Goal: Navigation & Orientation: Find specific page/section

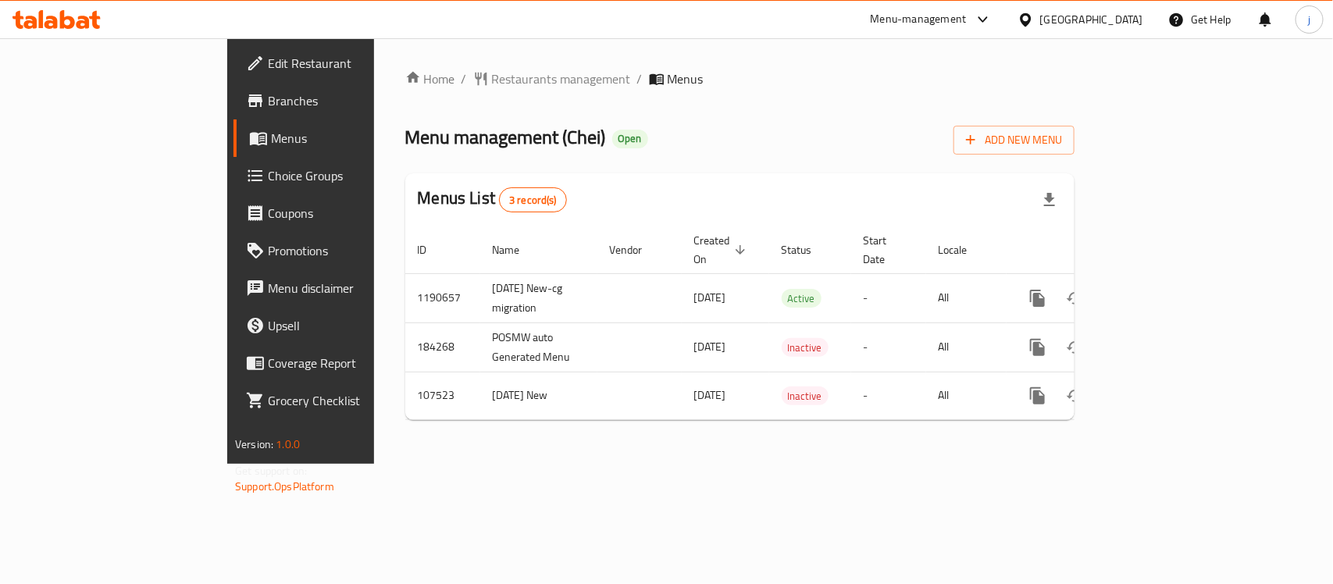
click at [1034, 25] on icon at bounding box center [1026, 20] width 16 height 16
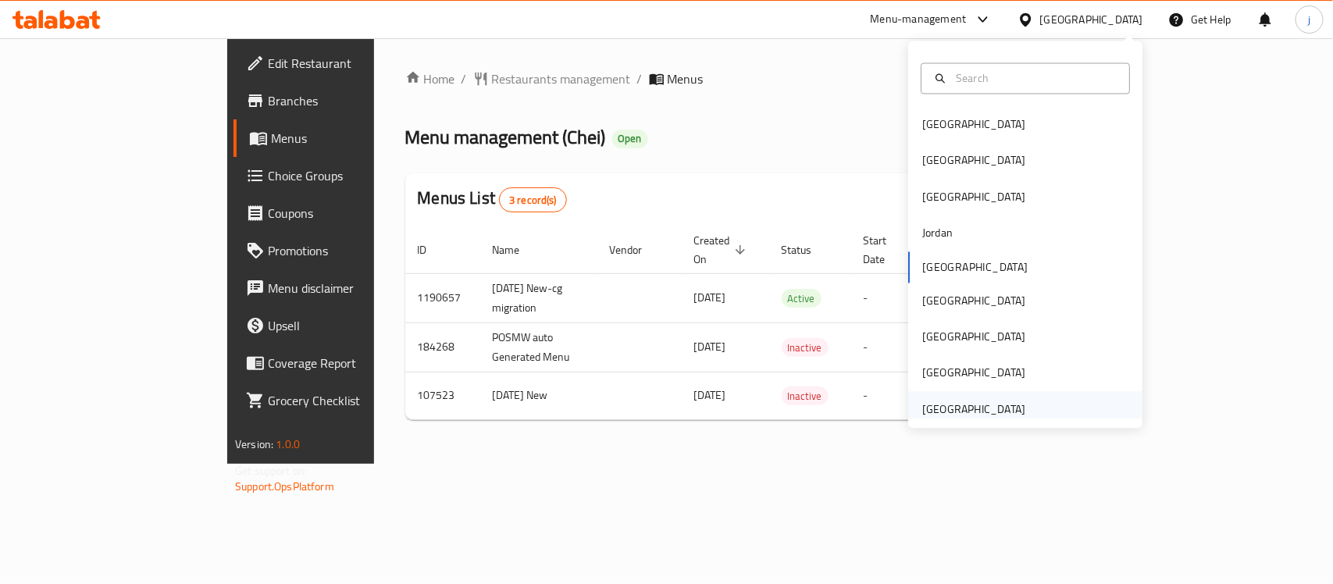
click at [996, 402] on div "[GEOGRAPHIC_DATA]" at bounding box center [973, 409] width 103 height 17
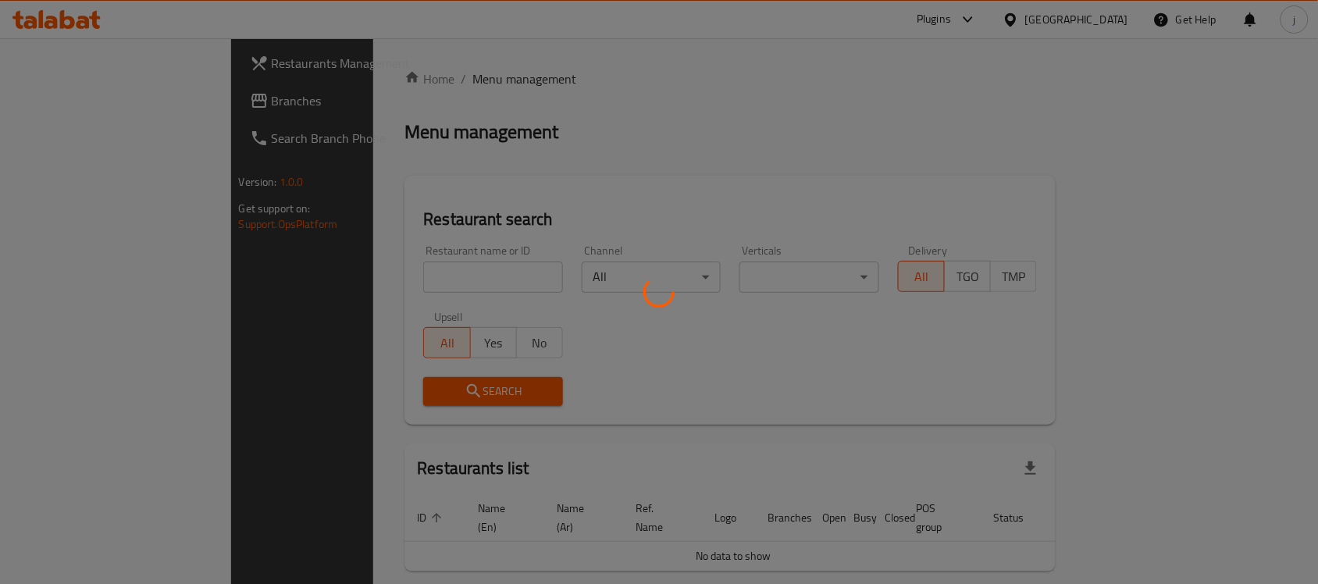
click at [98, 96] on div at bounding box center [659, 292] width 1318 height 584
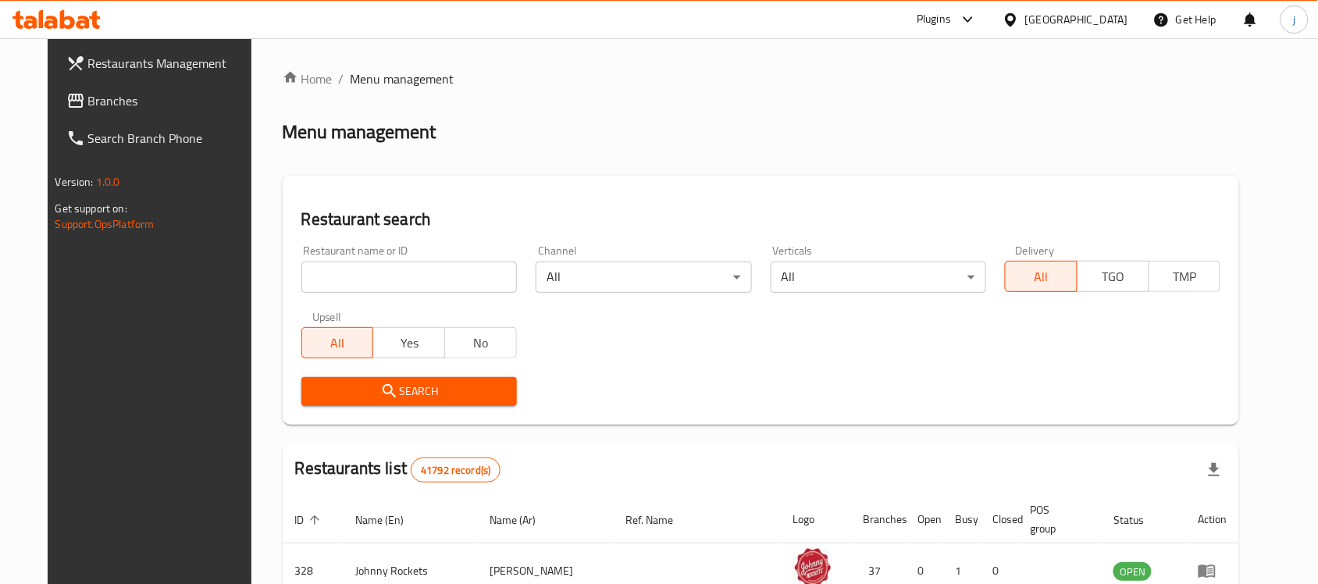
click at [98, 96] on span "Branches" at bounding box center [171, 100] width 167 height 19
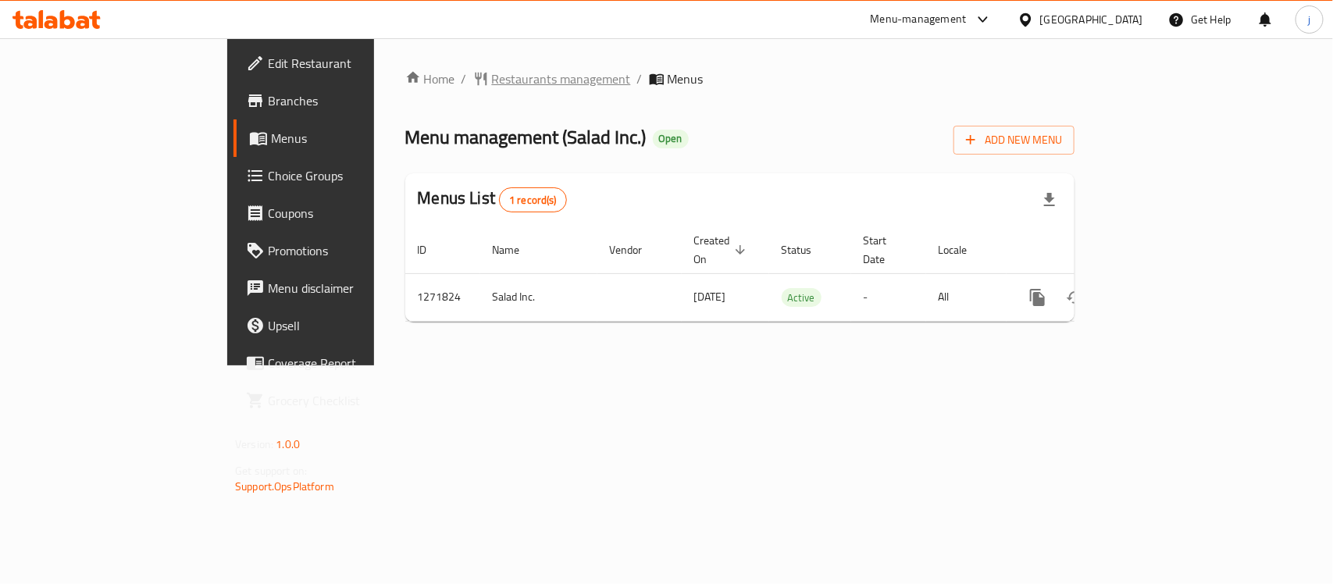
click at [492, 74] on span "Restaurants management" at bounding box center [561, 78] width 139 height 19
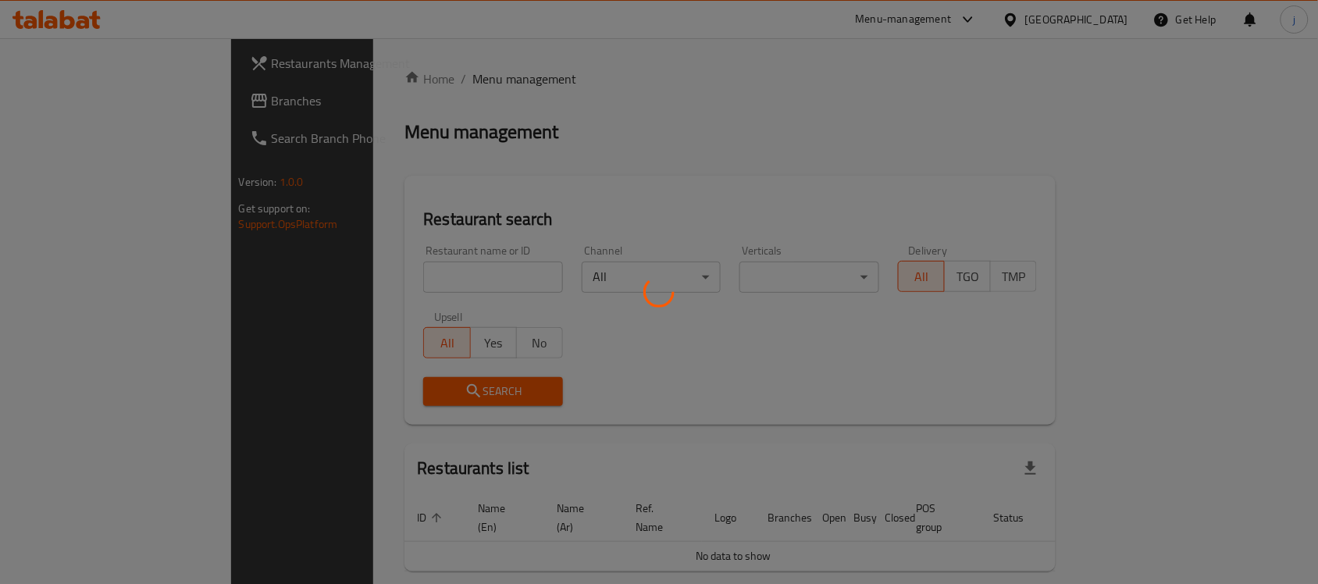
click at [112, 96] on div at bounding box center [659, 292] width 1318 height 584
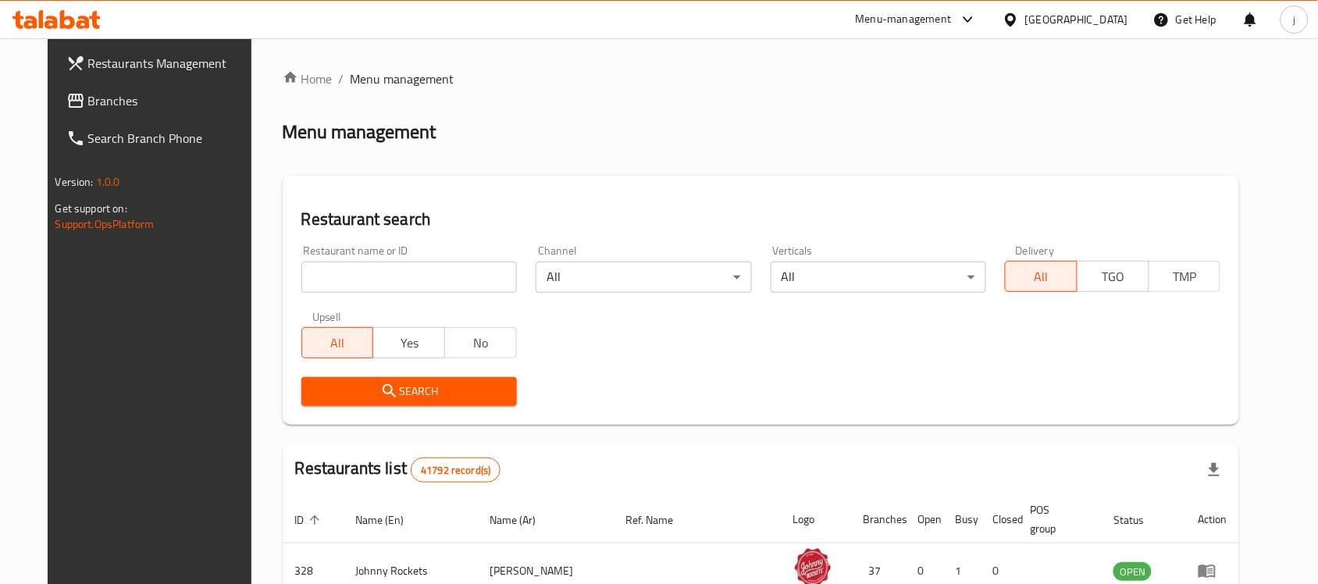
click at [112, 96] on span "Branches" at bounding box center [171, 100] width 167 height 19
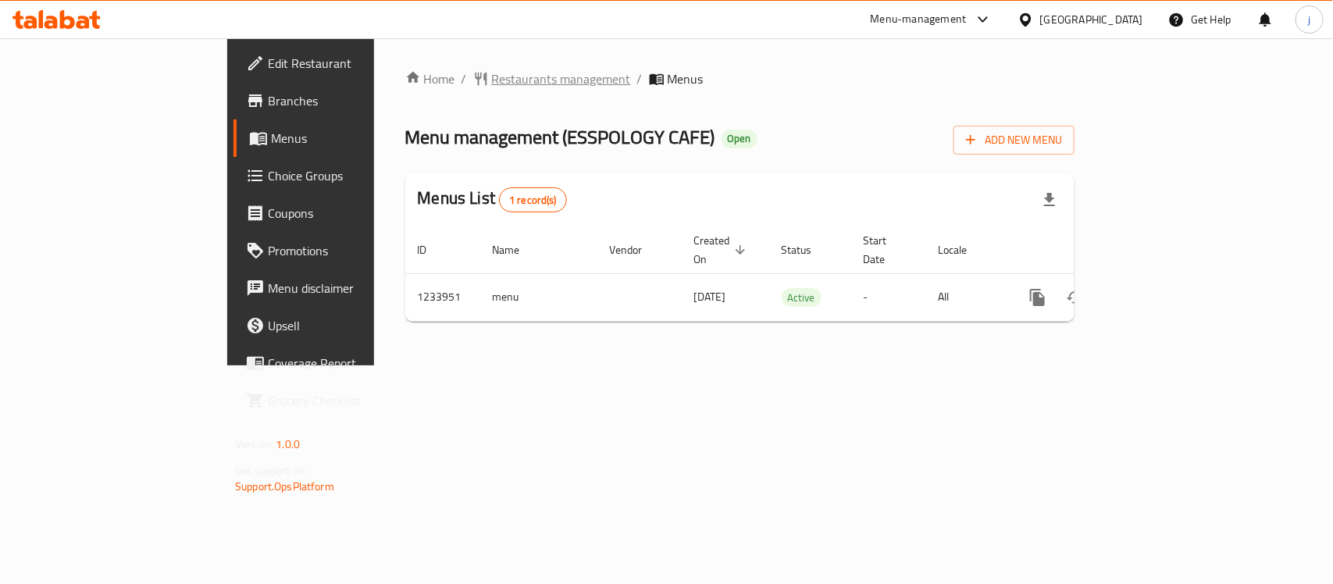
click at [492, 72] on span "Restaurants management" at bounding box center [561, 78] width 139 height 19
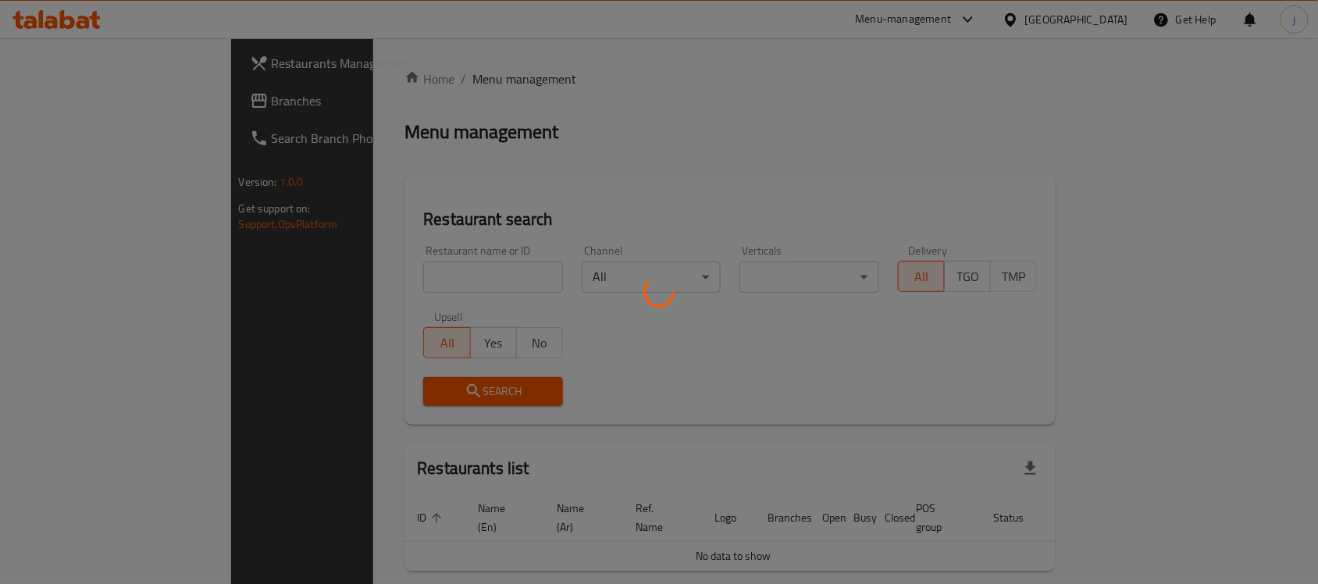
click at [123, 102] on div at bounding box center [659, 292] width 1318 height 584
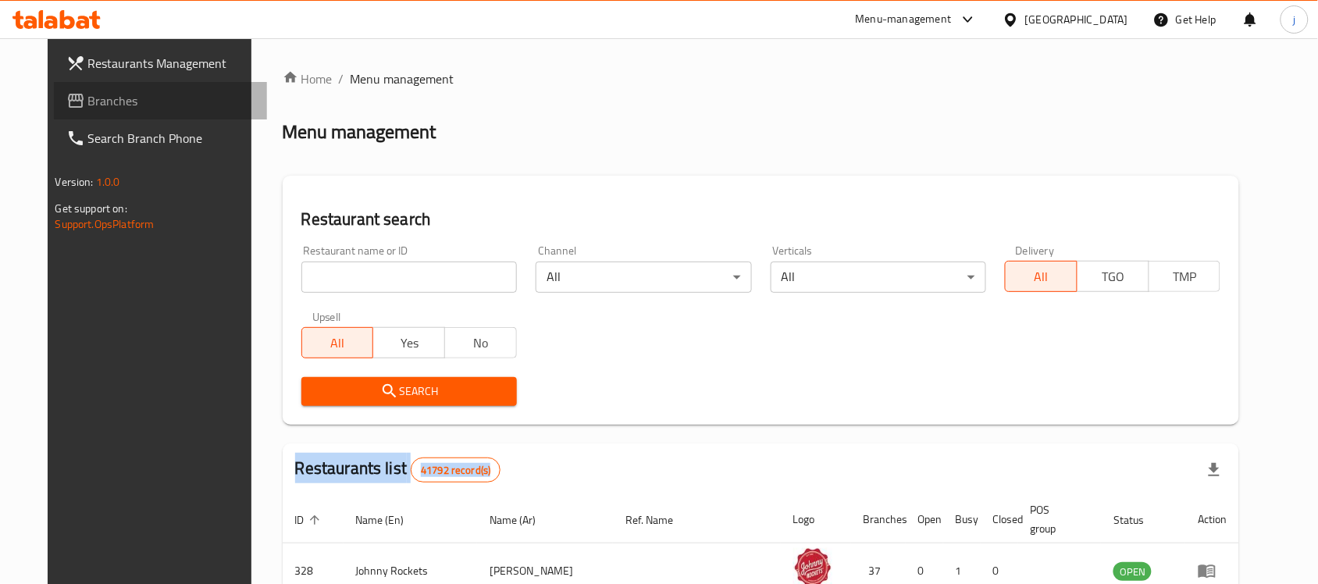
click at [123, 102] on span "Branches" at bounding box center [171, 100] width 167 height 19
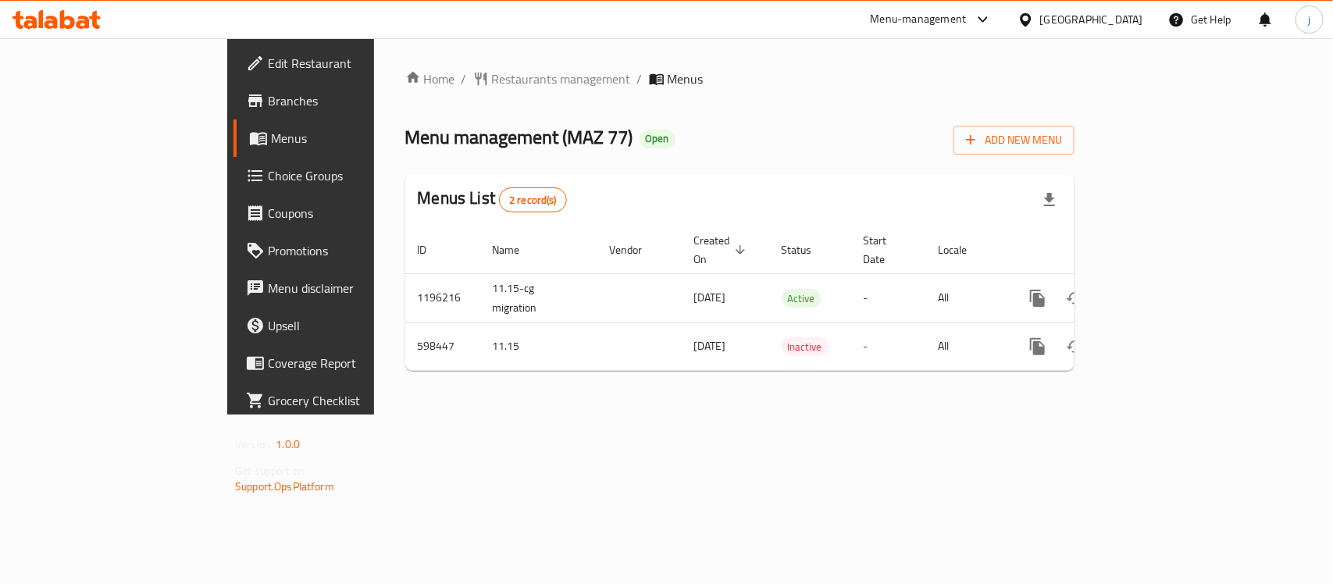
click at [268, 59] on span "Edit Restaurant" at bounding box center [352, 63] width 169 height 19
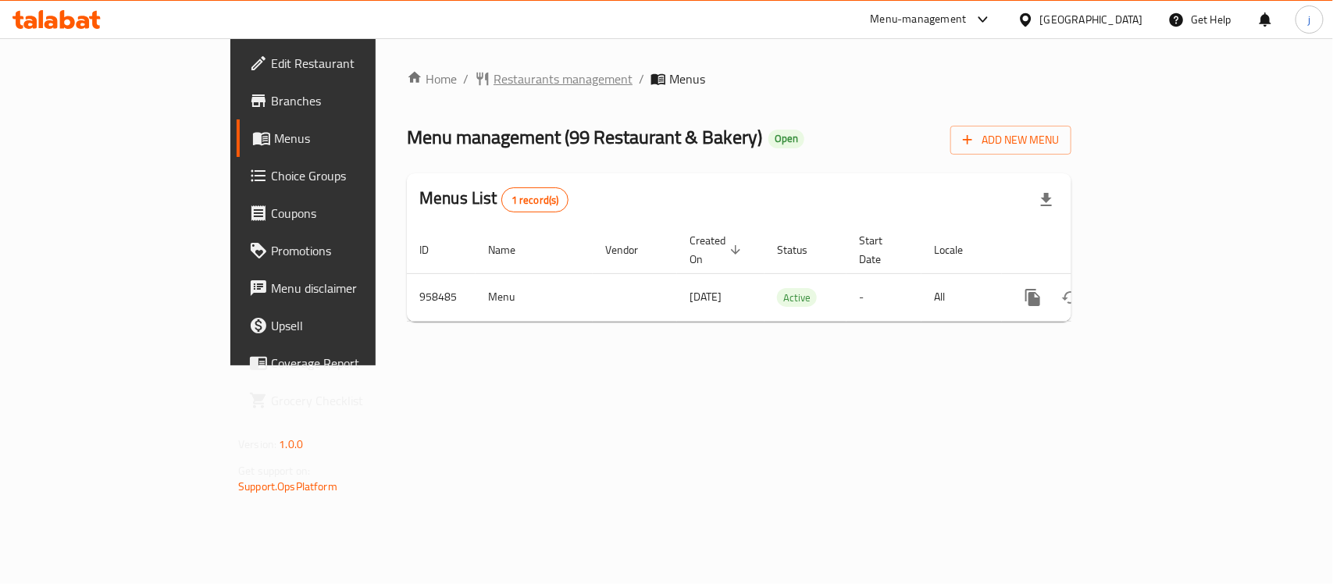
click at [494, 79] on span "Restaurants management" at bounding box center [563, 78] width 139 height 19
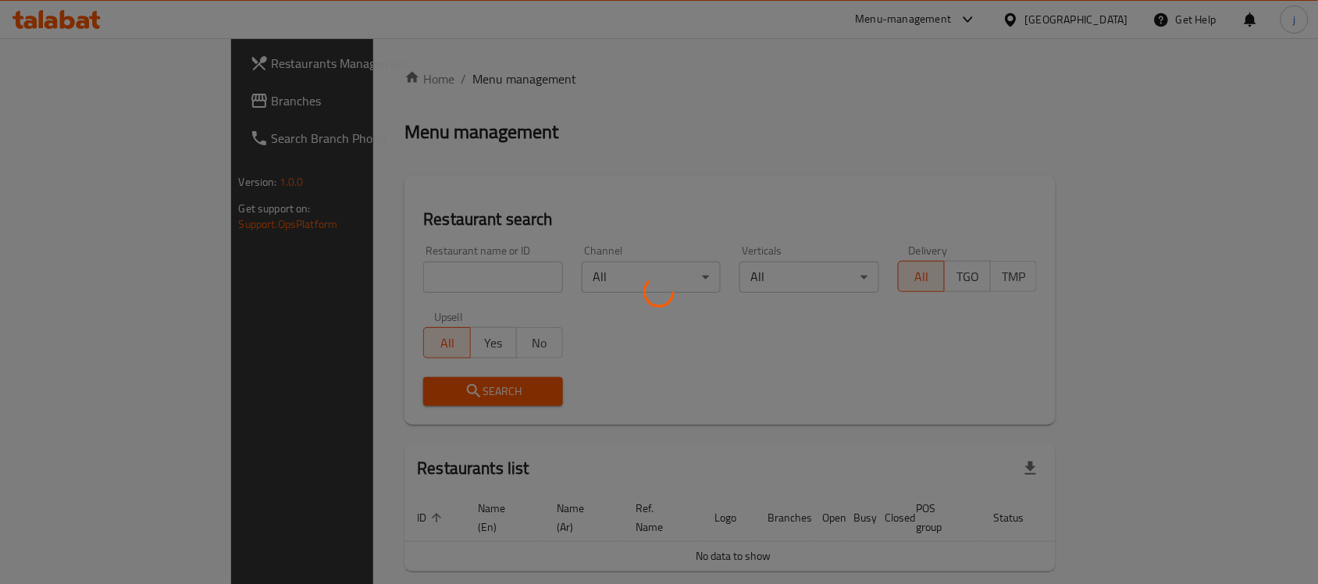
click at [112, 96] on div at bounding box center [659, 292] width 1318 height 584
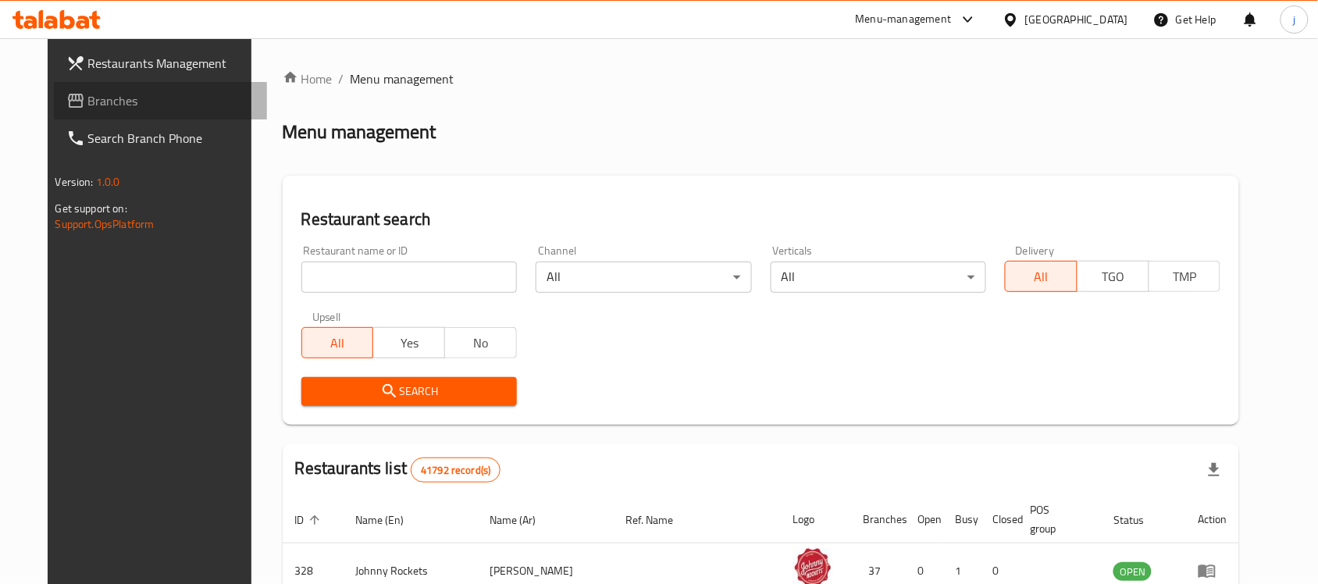
click at [103, 90] on link "Branches" at bounding box center [161, 100] width 214 height 37
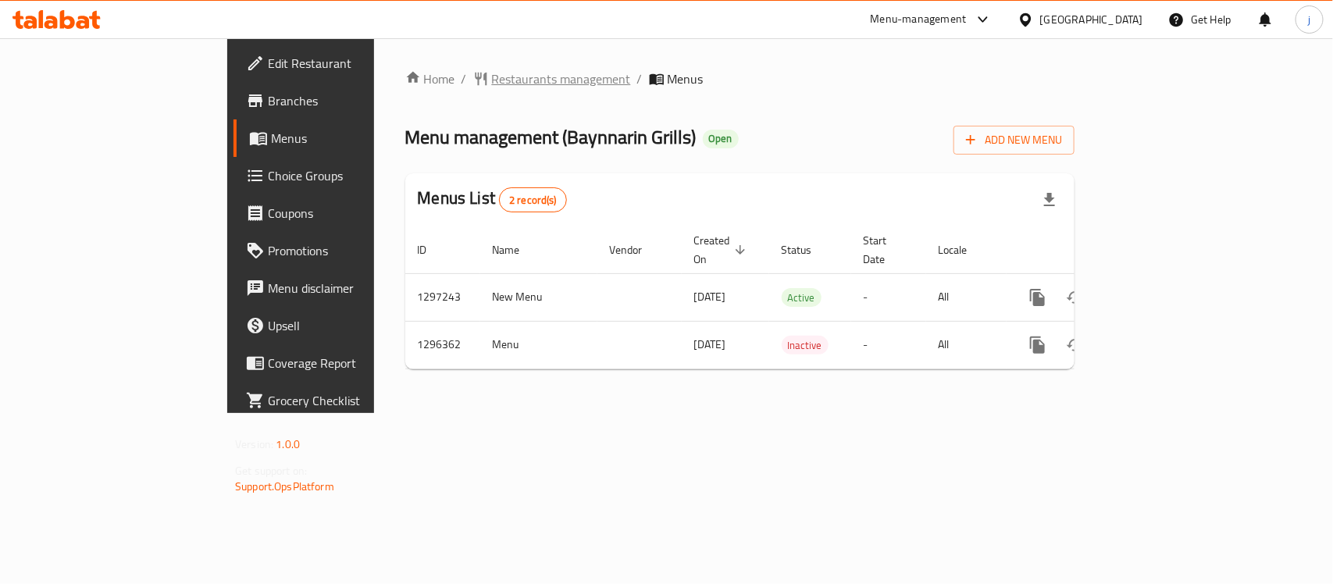
click at [492, 80] on span "Restaurants management" at bounding box center [561, 78] width 139 height 19
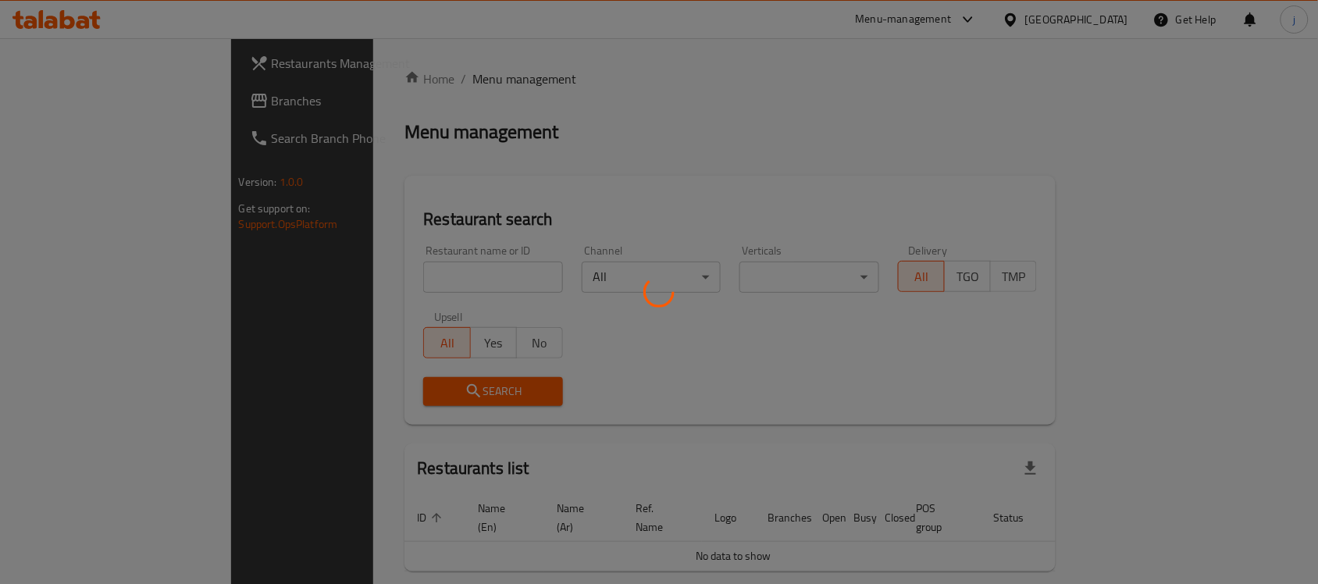
click at [87, 90] on div at bounding box center [659, 292] width 1318 height 584
click at [82, 102] on div at bounding box center [659, 292] width 1318 height 584
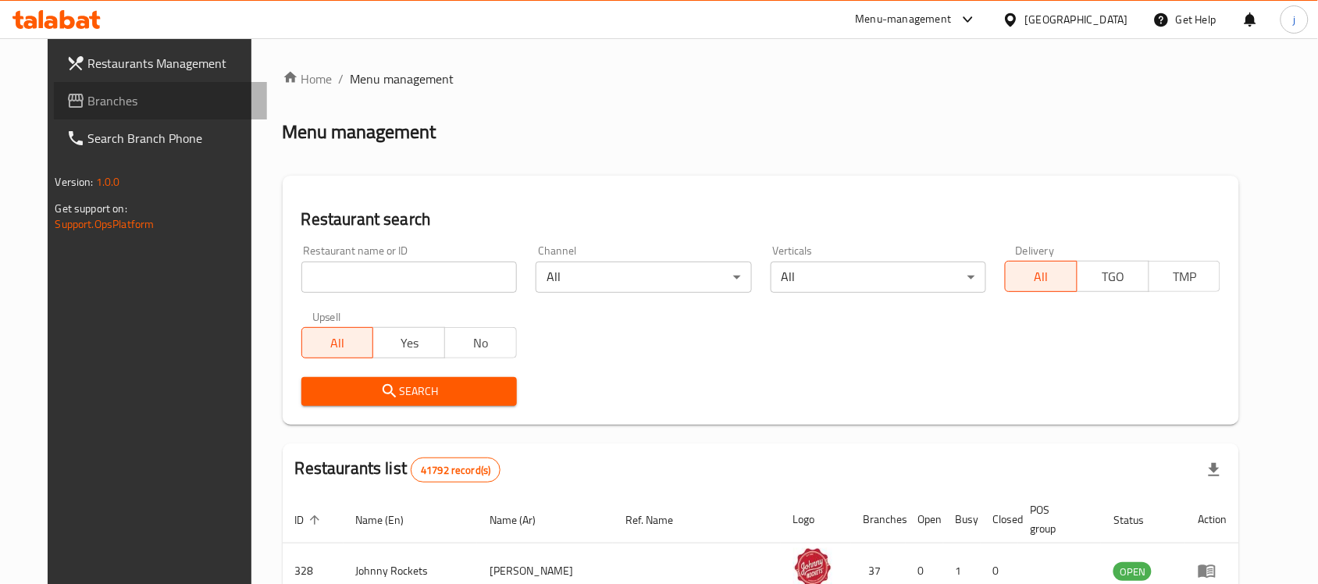
click at [96, 87] on link "Branches" at bounding box center [161, 100] width 214 height 37
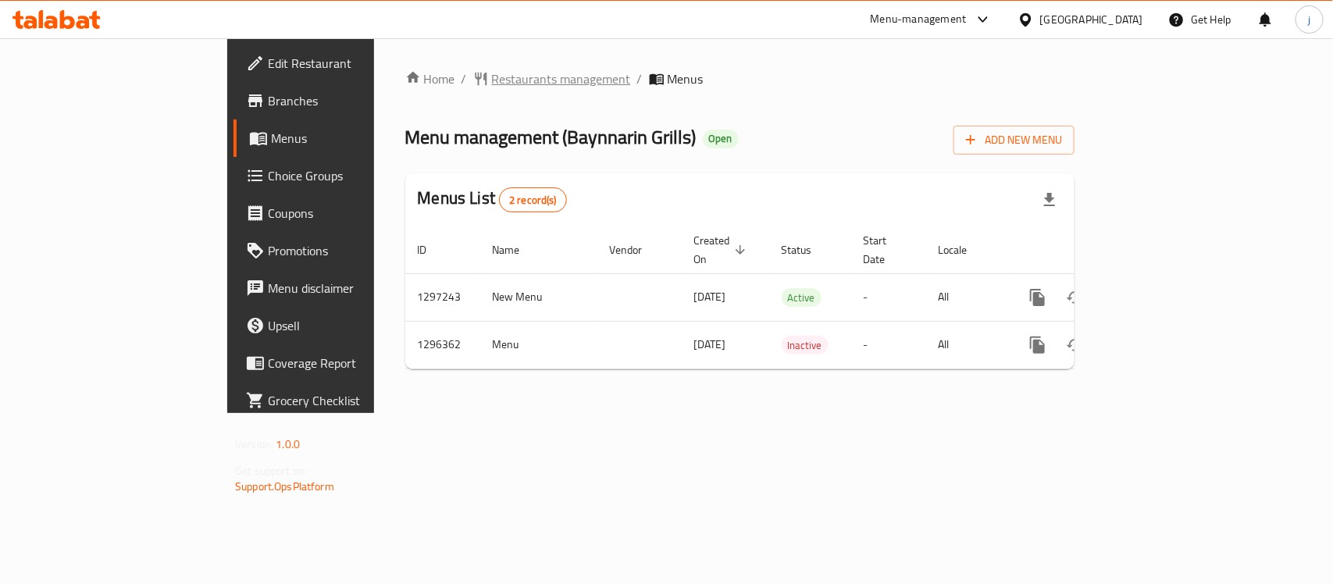
click at [492, 70] on span "Restaurants management" at bounding box center [561, 78] width 139 height 19
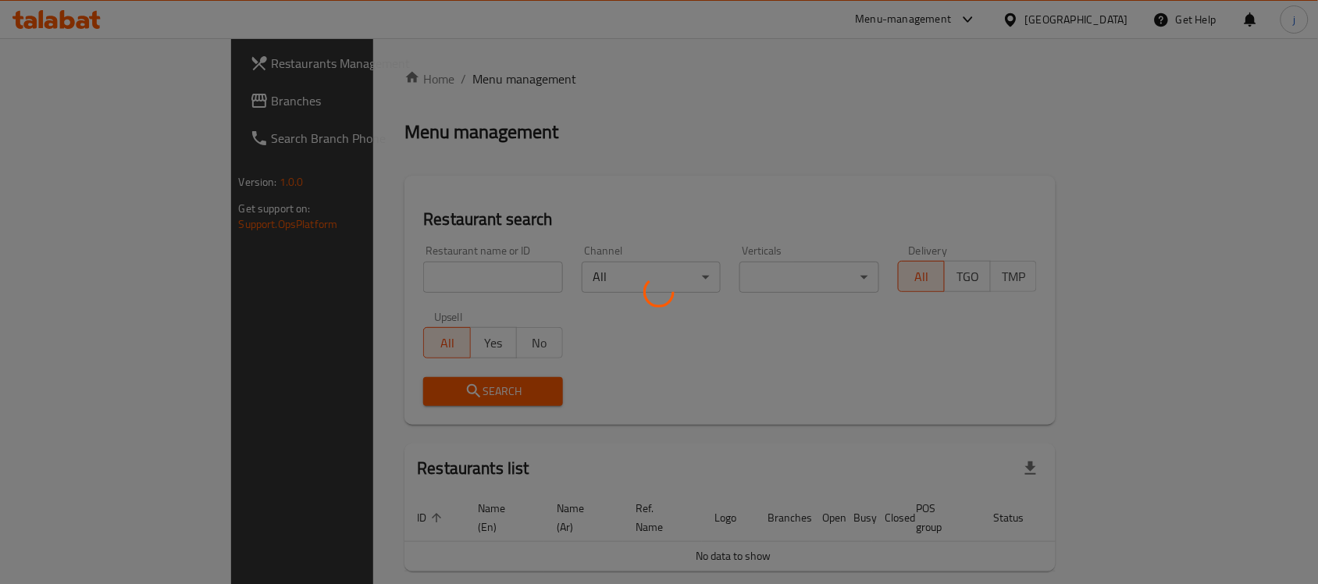
click at [73, 100] on div at bounding box center [659, 292] width 1318 height 584
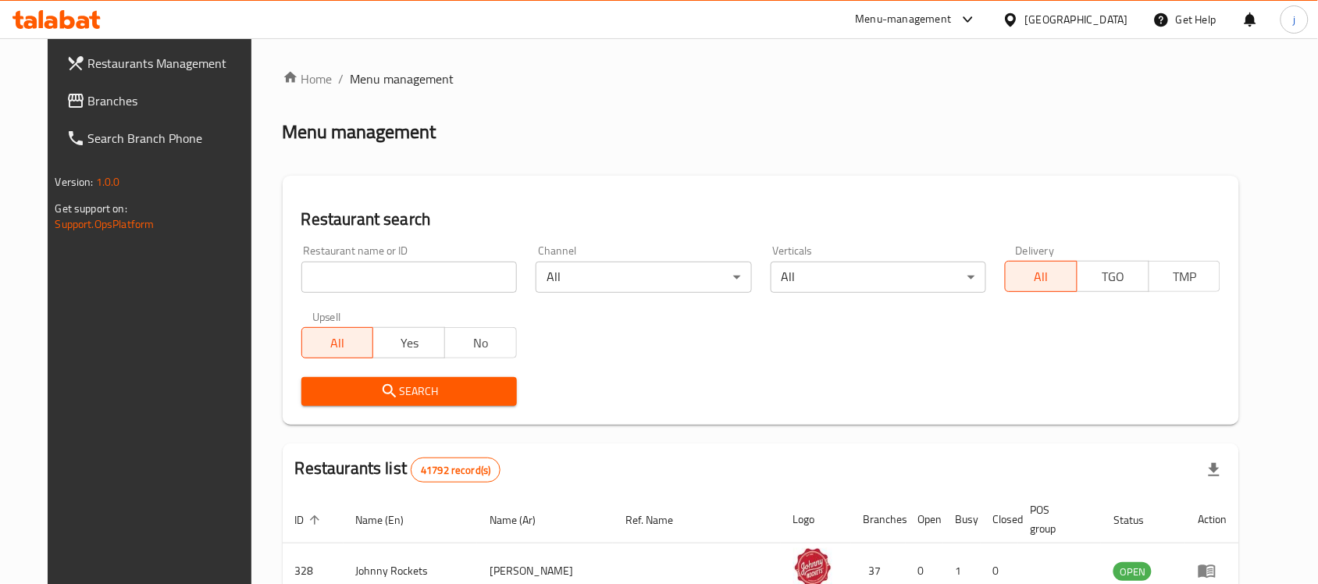
click at [98, 87] on link "Branches" at bounding box center [161, 100] width 214 height 37
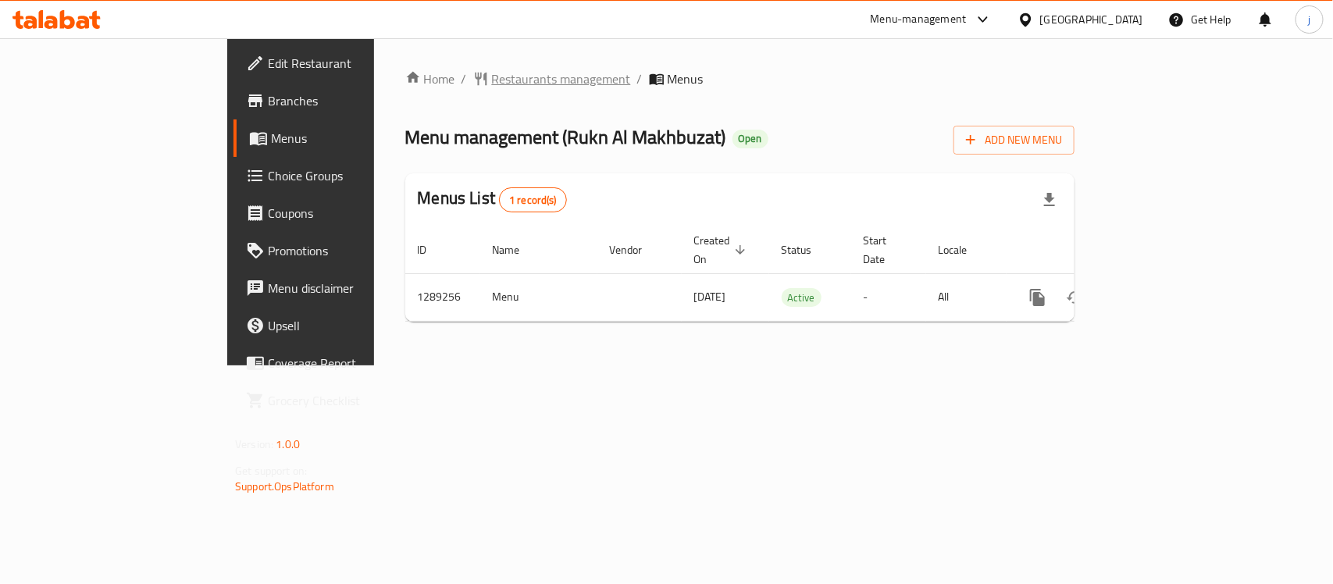
click at [492, 73] on span "Restaurants management" at bounding box center [561, 78] width 139 height 19
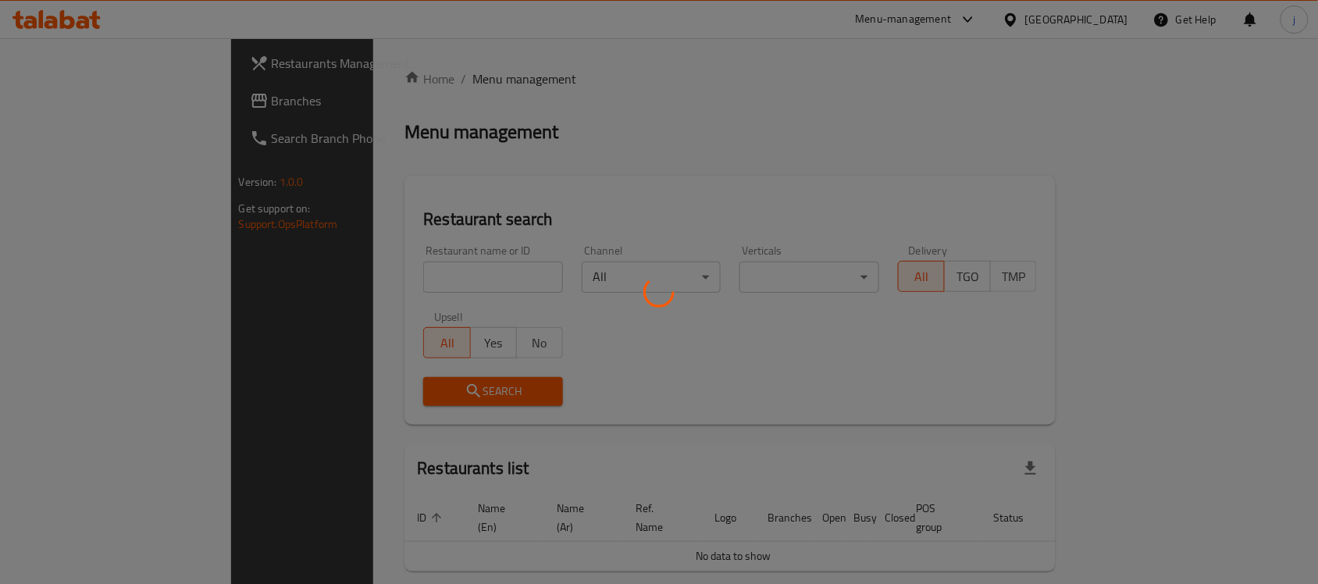
click at [52, 110] on div at bounding box center [659, 292] width 1318 height 584
click at [59, 104] on div at bounding box center [659, 292] width 1318 height 584
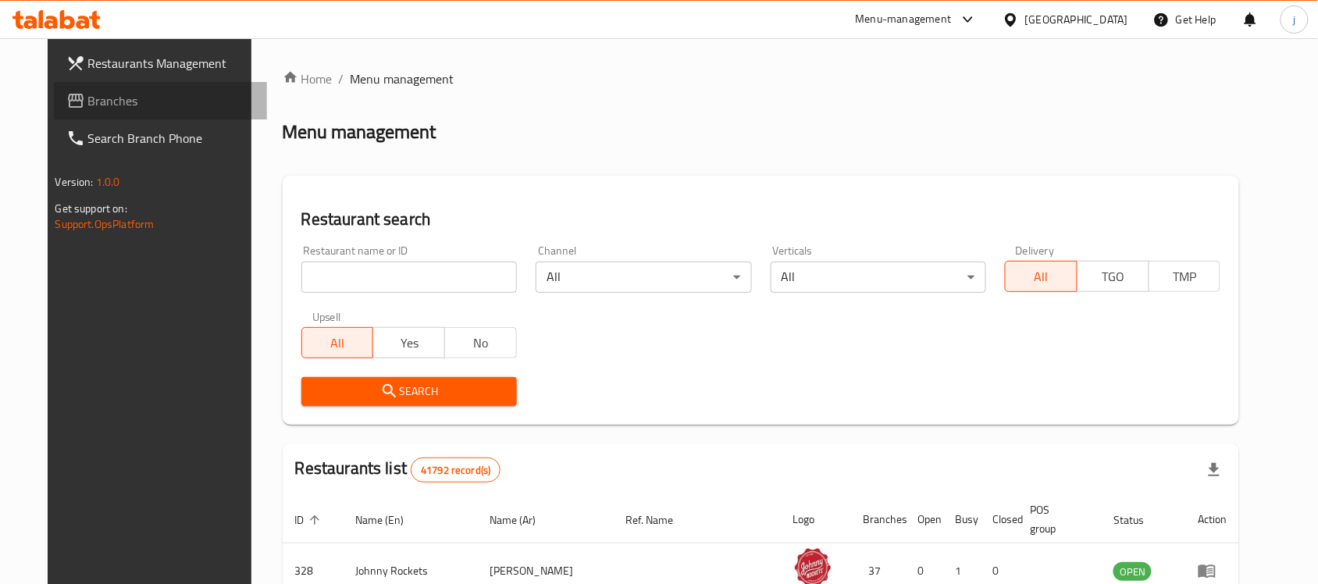
click at [88, 104] on span "Branches" at bounding box center [171, 100] width 167 height 19
